Goal: Information Seeking & Learning: Learn about a topic

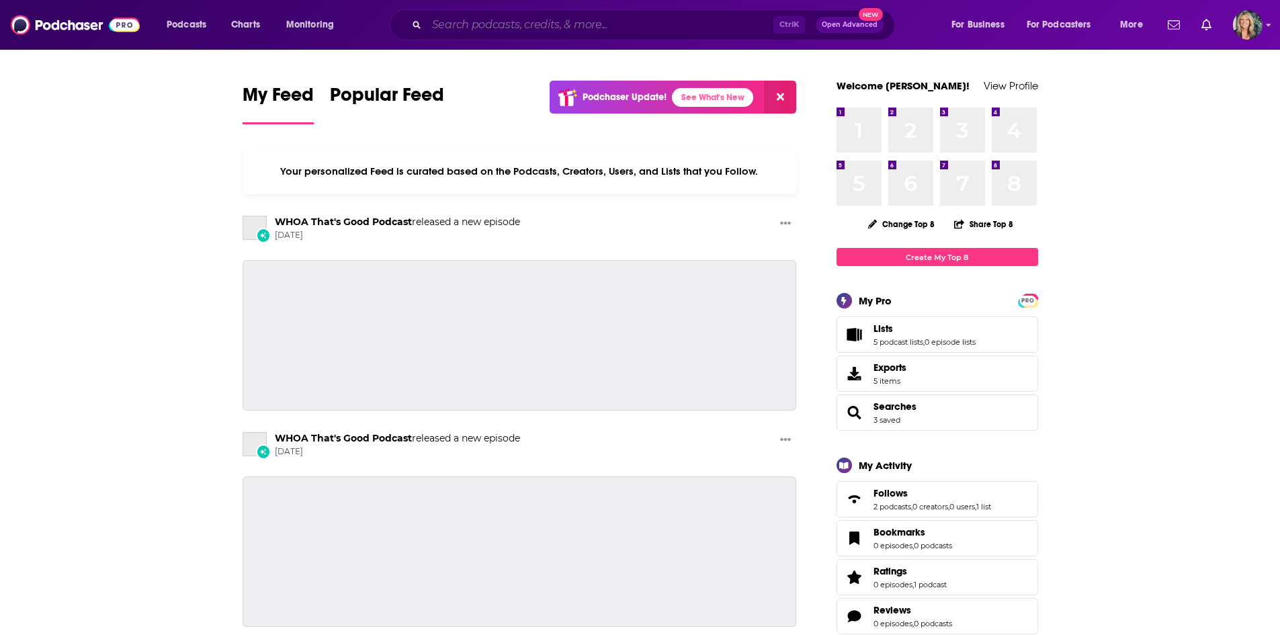
click at [499, 28] on input "Search podcasts, credits, & more..." at bounding box center [600, 25] width 347 height 22
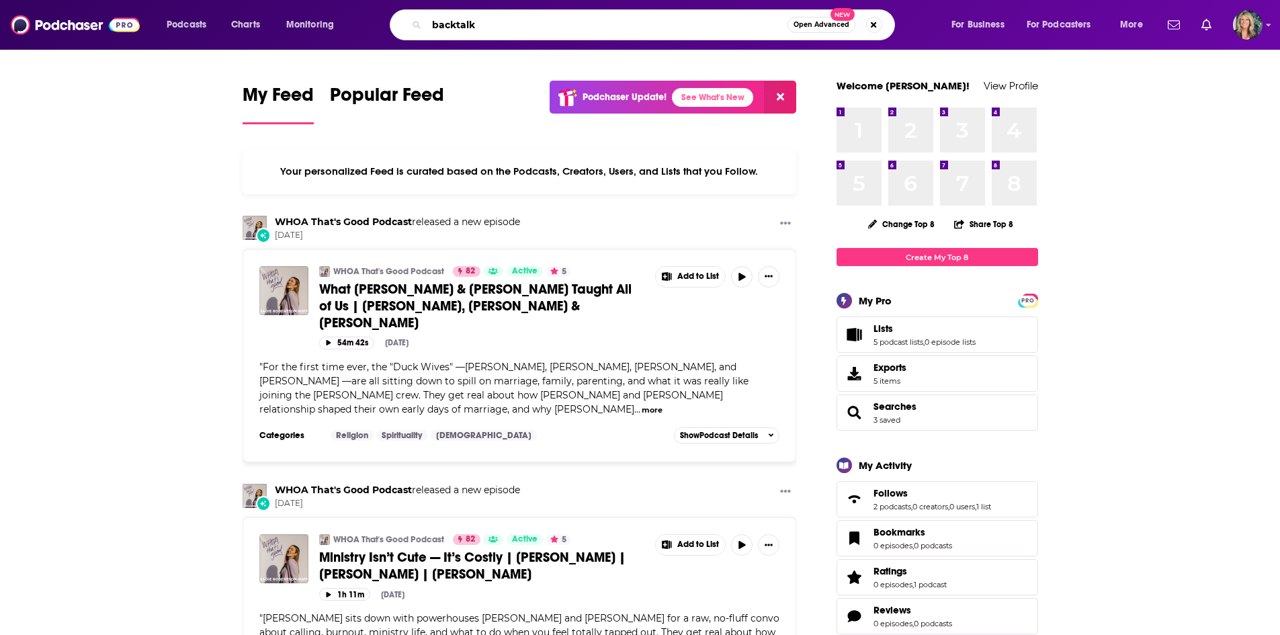
type input "backtalk"
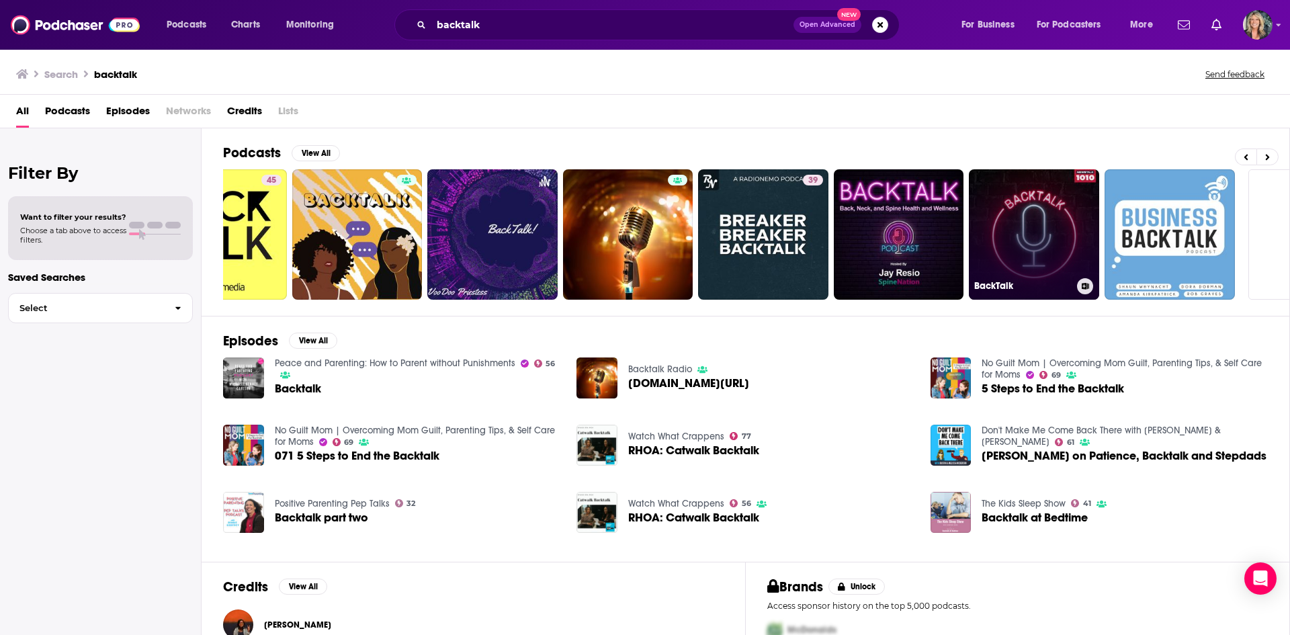
scroll to position [0, 167]
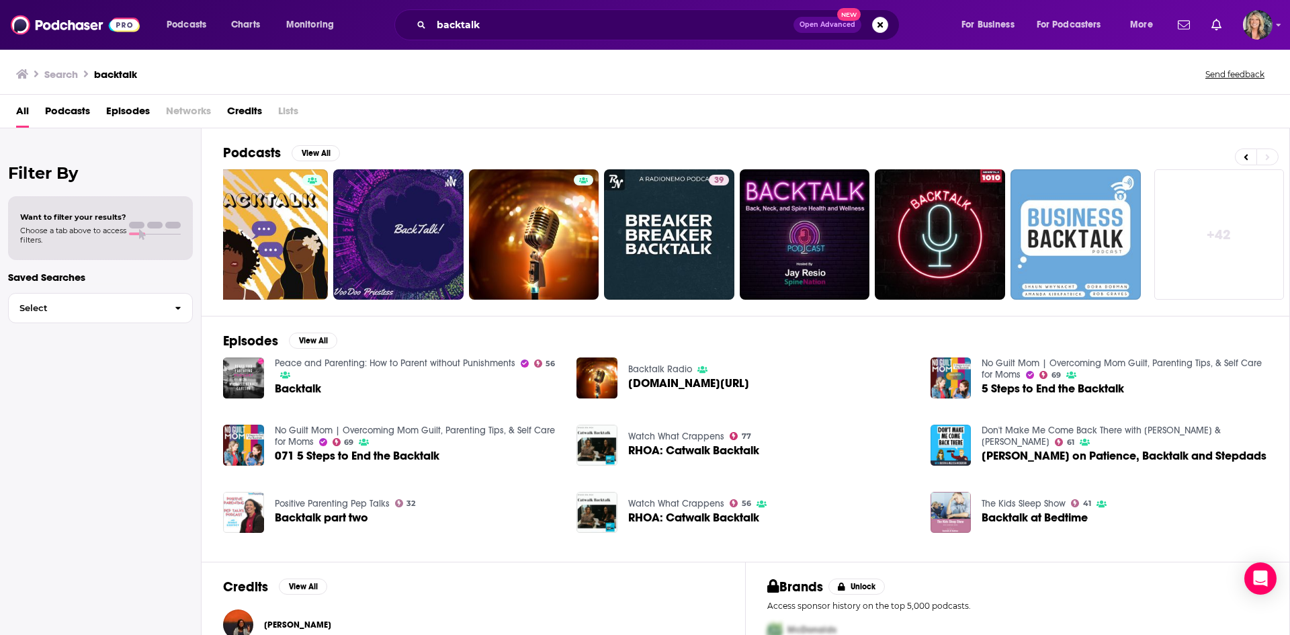
click at [1242, 227] on link "+ 42" at bounding box center [1219, 234] width 130 height 130
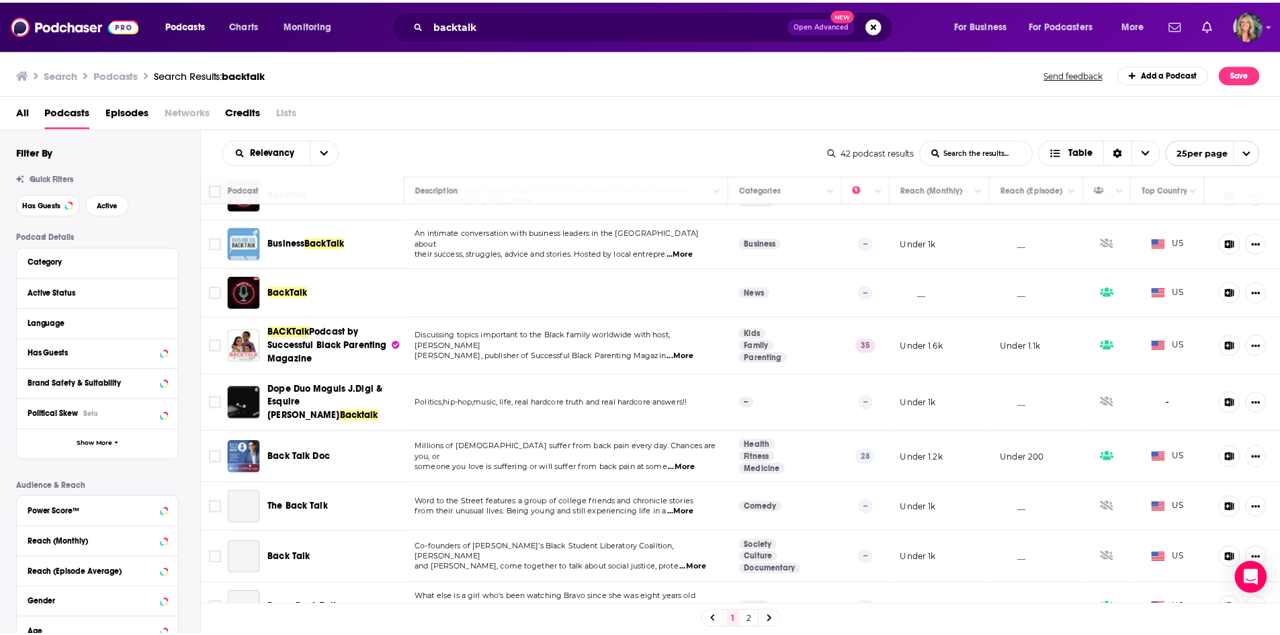
scroll to position [336, 0]
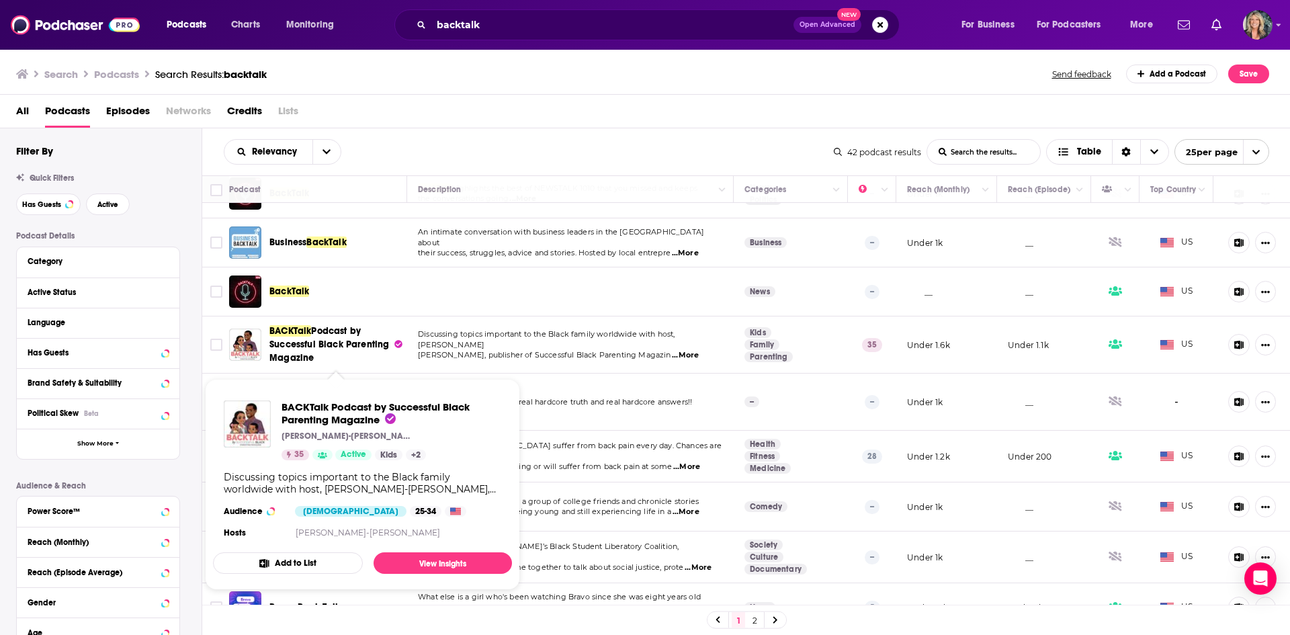
click at [309, 343] on span "Podcast by Successful Black Parenting Magazine" at bounding box center [329, 344] width 120 height 38
